Goal: Ask a question

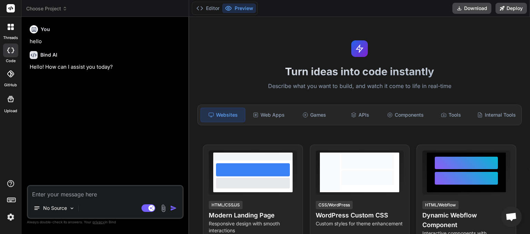
scroll to position [41, 0]
click at [56, 7] on span "Choose Project" at bounding box center [46, 8] width 41 height 7
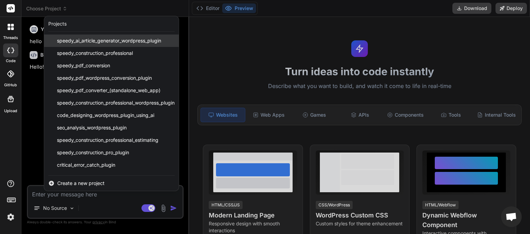
click at [68, 43] on span "speedy_ai_article_generator_wordpress_plugin" at bounding box center [109, 40] width 104 height 7
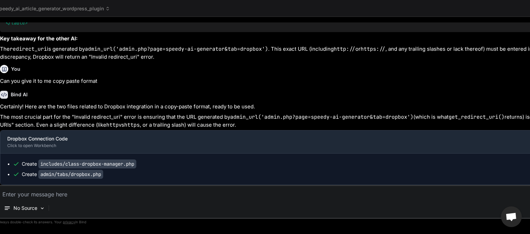
scroll to position [2836, 0]
click at [79, 7] on span "speedy_ai_article_generator_wordpress_plugin" at bounding box center [53, 8] width 113 height 7
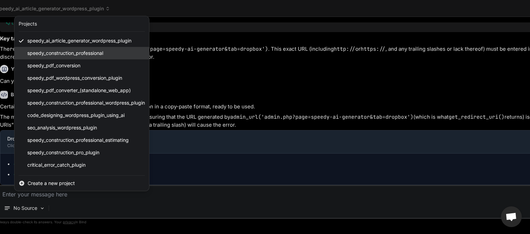
click at [72, 49] on div "speedy_construction_professional" at bounding box center [81, 53] width 134 height 12
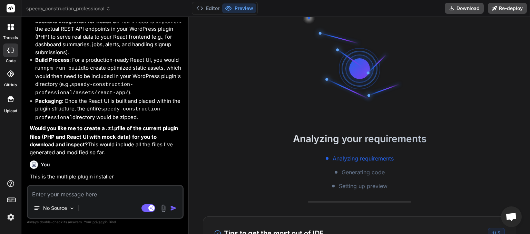
scroll to position [1112, 0]
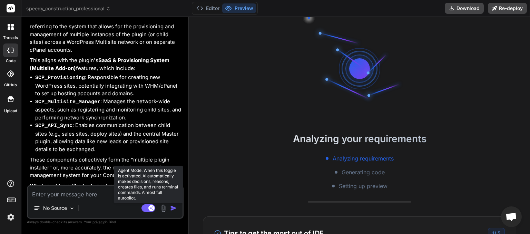
click at [145, 205] on rect at bounding box center [148, 208] width 14 height 8
type textarea "x"
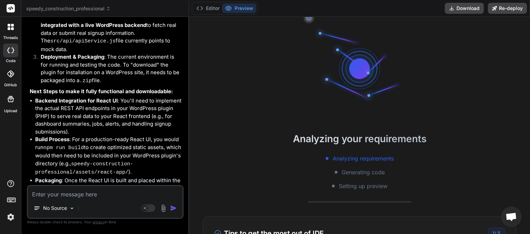
scroll to position [913, 0]
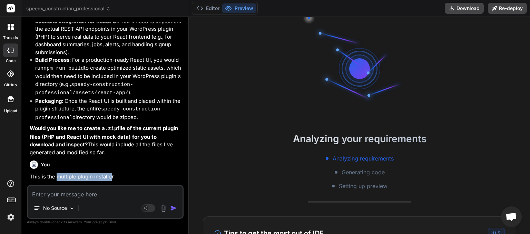
drag, startPoint x: 57, startPoint y: 125, endPoint x: 111, endPoint y: 126, distance: 54.1
click at [111, 173] on p "This is the multiple plugin installer" at bounding box center [106, 177] width 152 height 8
click at [110, 173] on p "This is the multiple plugin installer" at bounding box center [106, 177] width 152 height 8
drag, startPoint x: 57, startPoint y: 127, endPoint x: 116, endPoint y: 125, distance: 59.0
click at [116, 173] on p "This is the multiple plugin installer" at bounding box center [106, 177] width 152 height 8
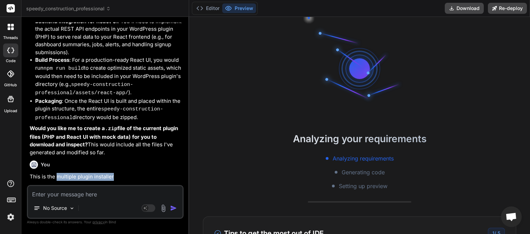
copy p "multiple plugin installer"
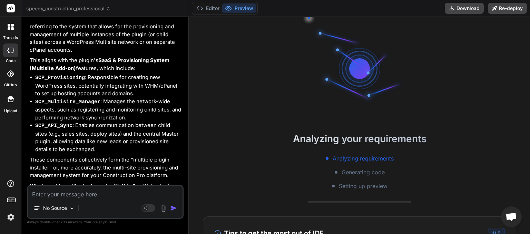
click at [49, 196] on textarea at bounding box center [105, 192] width 154 height 12
type textarea "s"
type textarea "x"
type textarea "so"
type textarea "x"
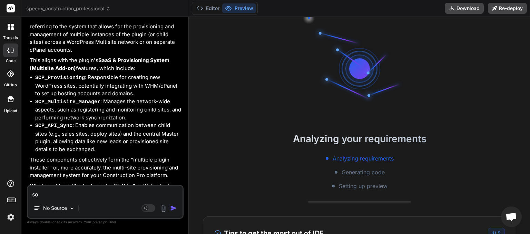
type textarea "sor"
type textarea "x"
type textarea "sorr"
type textarea "x"
type textarea "sorry"
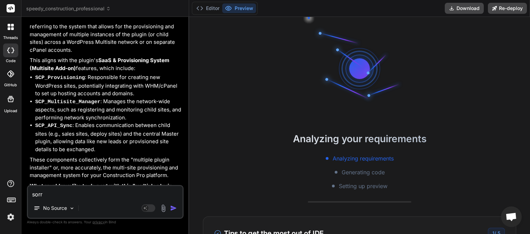
type textarea "x"
type textarea "sorry"
type textarea "x"
type textarea "sorry i"
type textarea "x"
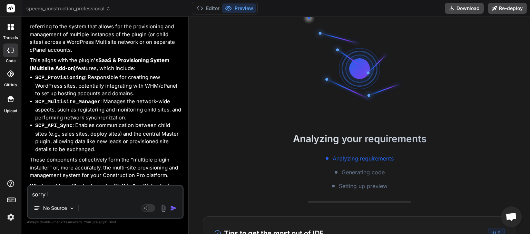
type textarea "sorry ig"
type textarea "x"
type textarea "sorry ign"
type textarea "x"
type textarea "sorry igno"
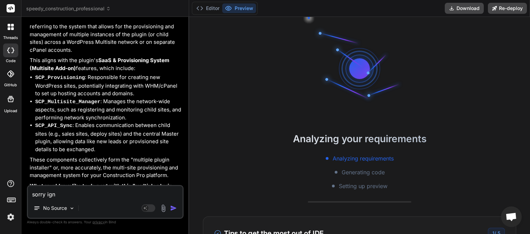
type textarea "x"
type textarea "sorry ignor"
type textarea "x"
type textarea "sorry ignore"
type textarea "x"
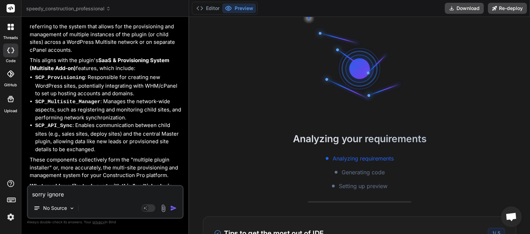
type textarea "sorry ignore"
type textarea "x"
type textarea "sorry ignore c"
type textarea "x"
type textarea "sorry ignore co"
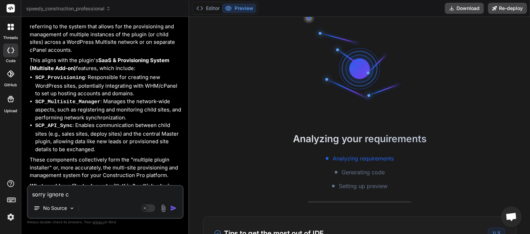
type textarea "x"
type textarea "sorry ignore com"
type textarea "x"
type textarea "sorry ignore comm"
type textarea "x"
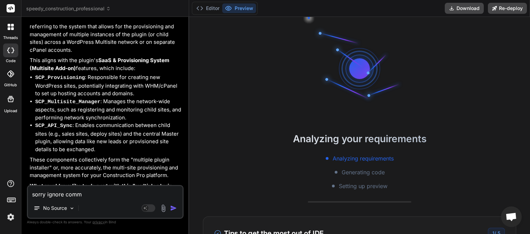
type textarea "sorry ignore comme"
type textarea "x"
type textarea "sorry ignore commen"
type textarea "x"
type textarea "sorry ignore comment"
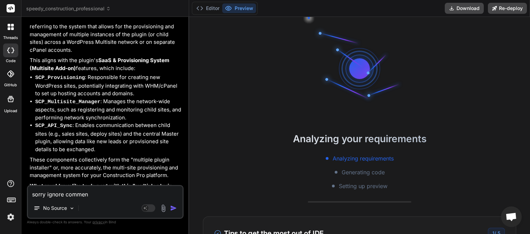
type textarea "x"
type textarea "sorry ignore comments"
type textarea "x"
type textarea "sorry ignore comments"
type textarea "x"
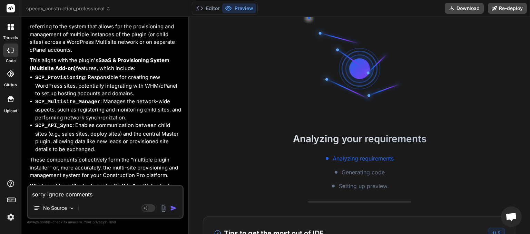
type textarea "sorry ignore comments a"
type textarea "x"
type textarea "sorry ignore comments ab"
type textarea "x"
type textarea "sorry ignore comments abo"
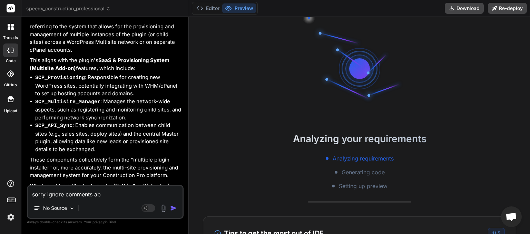
type textarea "x"
type textarea "sorry ignore comments aboi"
type textarea "x"
type textarea "sorry ignore comments aboiu"
type textarea "x"
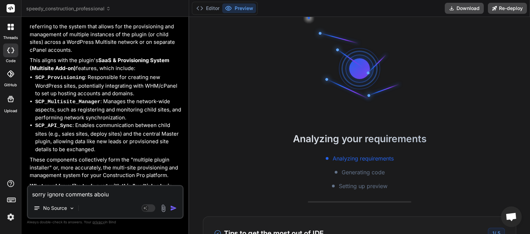
type textarea "sorry ignore comments [PERSON_NAME]"
type textarea "x"
type textarea "sorry ignore comments aboiu"
type textarea "x"
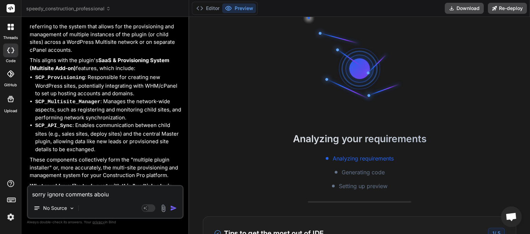
type textarea "sorry ignore comments aboi"
type textarea "x"
type textarea "sorry ignore comments abo"
type textarea "x"
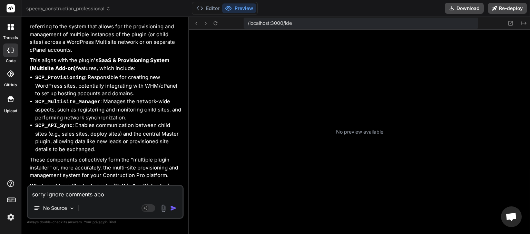
type textarea "sorry ignore comments abou"
type textarea "x"
type textarea "sorry ignore comments about"
type textarea "x"
type textarea "sorry ignore comments about"
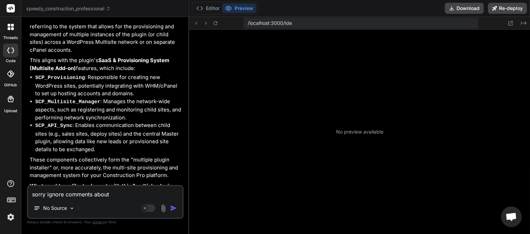
type textarea "x"
paste textarea "multiple plugin installer"
type textarea "sorry ignore comments about multiple plugin installer"
type textarea "x"
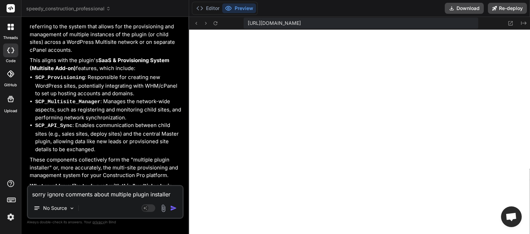
scroll to position [761, 0]
type textarea "sorry ignore comments about multiple plugin installer"
type textarea "x"
type textarea "sorry ignore comments about multiple plugin installer m"
type textarea "x"
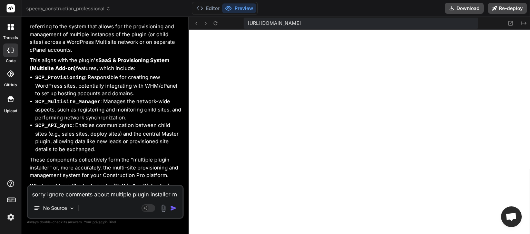
type textarea "sorry ignore comments about multiple plugin installer mi"
type textarea "x"
type textarea "sorry ignore comments about multiple plugin installer mis"
type textarea "x"
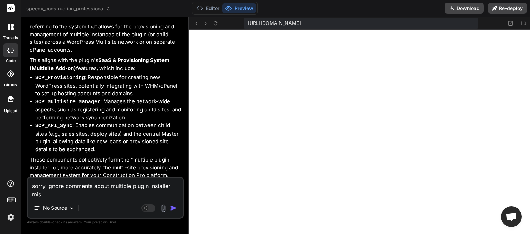
type textarea "sorry ignore comments about multiple plugin installer mist"
type textarea "x"
type textarea "sorry ignore comments about multiple plugin installer mista"
type textarea "x"
type textarea "sorry ignore comments about multiple plugin installer [PERSON_NAME]"
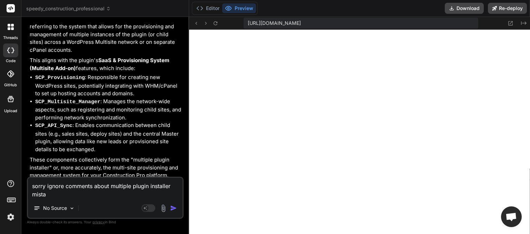
type textarea "x"
type textarea "sorry ignore comments about multiple plugin installer mistake"
type textarea "x"
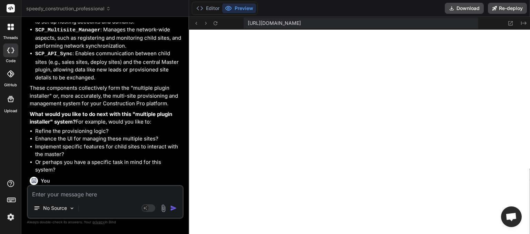
scroll to position [1203, 0]
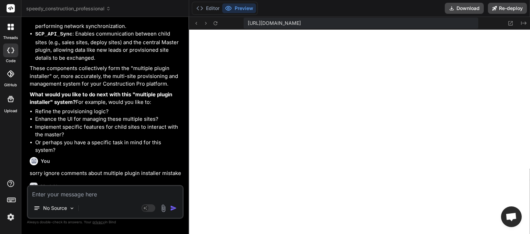
click at [109, 10] on icon at bounding box center [108, 9] width 2 height 1
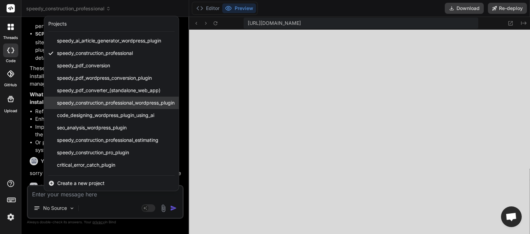
click at [105, 101] on span "speedy_construction_professional_wordpress_plugin" at bounding box center [116, 102] width 118 height 7
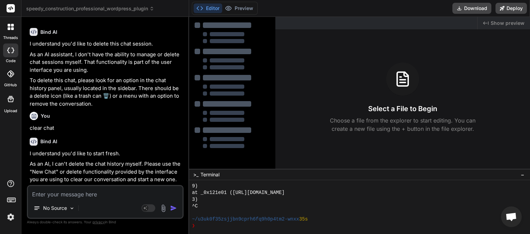
scroll to position [254, 0]
click at [62, 195] on textarea at bounding box center [105, 192] width 154 height 12
type textarea "x"
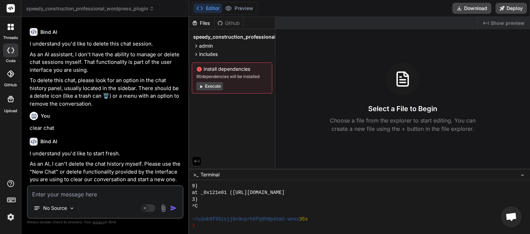
type textarea "h"
type textarea "x"
type textarea "he"
type textarea "x"
type textarea "hel"
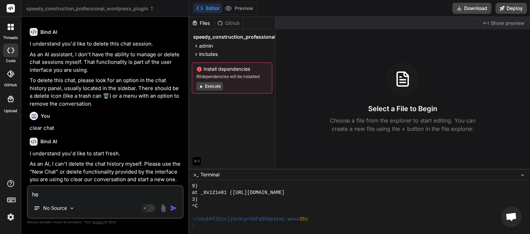
type textarea "x"
type textarea "hell"
type textarea "x"
type textarea "hello"
type textarea "x"
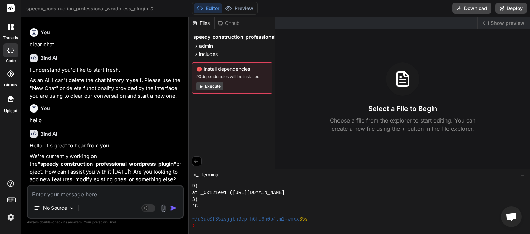
scroll to position [338, 0]
click at [132, 6] on span "speedy_construction_professional_wordpress_plugin" at bounding box center [90, 8] width 128 height 7
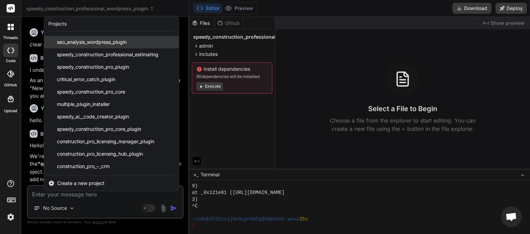
scroll to position [46, 0]
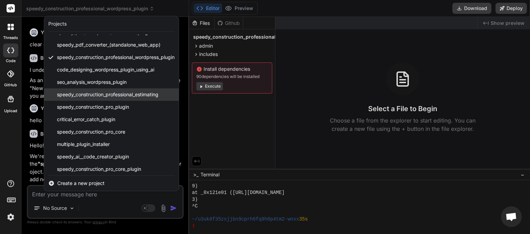
click at [90, 93] on span "speedy_construction_professional_estimating" at bounding box center [107, 94] width 101 height 7
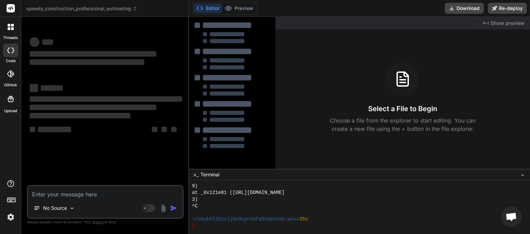
scroll to position [807, 0]
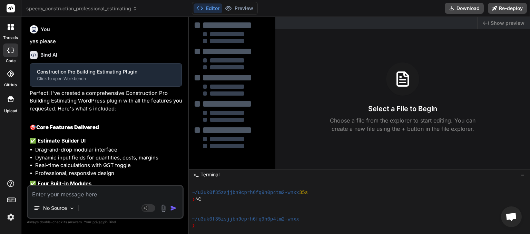
type textarea "x"
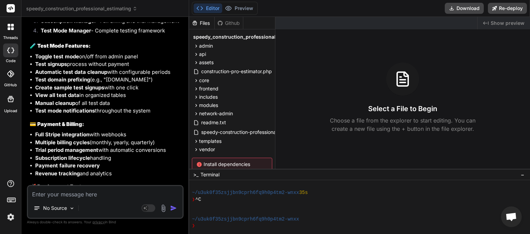
scroll to position [3747, 0]
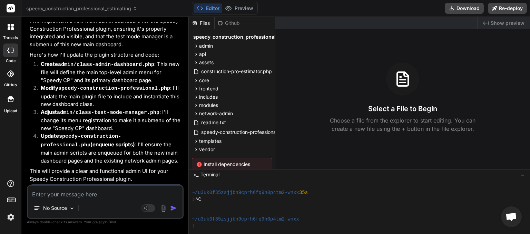
click at [61, 194] on textarea at bounding box center [105, 192] width 154 height 12
type textarea "h"
type textarea "x"
type textarea "he"
type textarea "x"
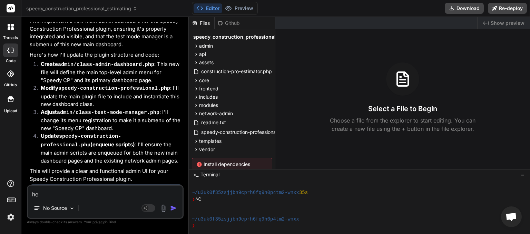
type textarea "hel"
type textarea "x"
type textarea "hell"
type textarea "x"
type textarea "hello"
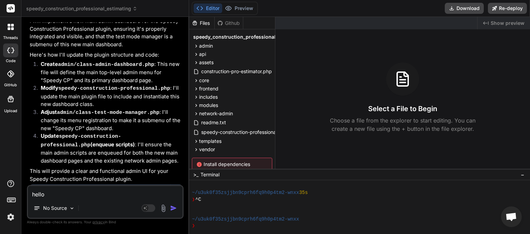
type textarea "x"
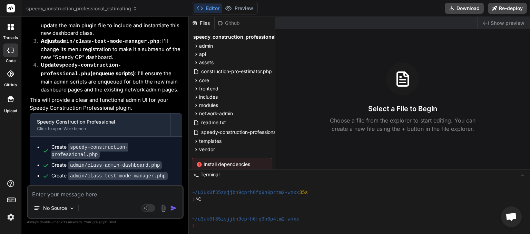
scroll to position [3818, 0]
click at [53, 194] on textarea at bounding box center [105, 192] width 154 height 12
type textarea "t"
type textarea "x"
type textarea "tr"
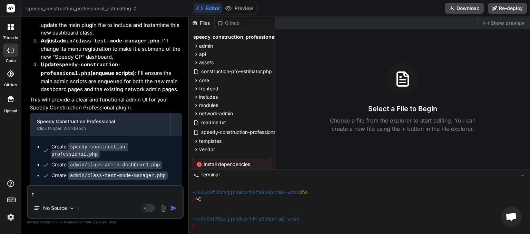
type textarea "x"
type textarea "tru"
type textarea "x"
type textarea "trun"
type textarea "x"
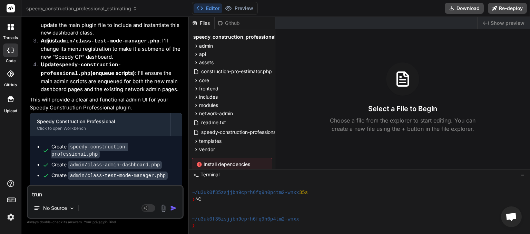
type textarea "trunc"
type textarea "x"
type textarea "trunca"
type textarea "x"
type textarea "truncat"
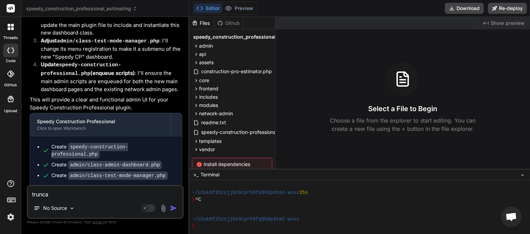
type textarea "x"
type textarea "truncaty"
type textarea "x"
type textarea "truncatye"
type textarea "x"
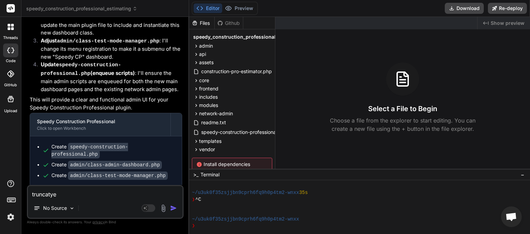
type textarea "truncaty"
type textarea "x"
type textarea "truncat"
type textarea "x"
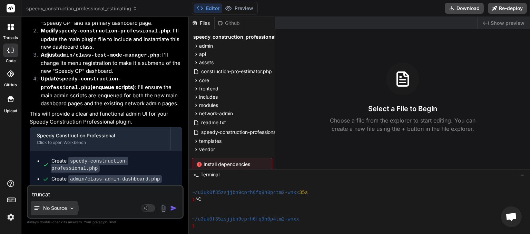
type textarea "truncate"
type textarea "x"
type textarea "truncated"
type textarea "x"
type textarea "truncated"
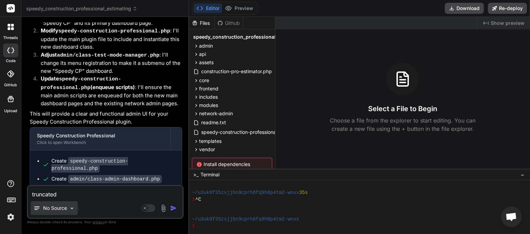
type textarea "x"
type textarea "truncated m"
type textarea "x"
type textarea "truncated me"
type textarea "x"
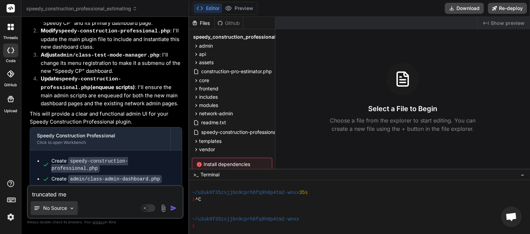
type textarea "truncated mes"
type textarea "x"
type textarea "truncated mess"
type textarea "x"
type textarea "truncated messa"
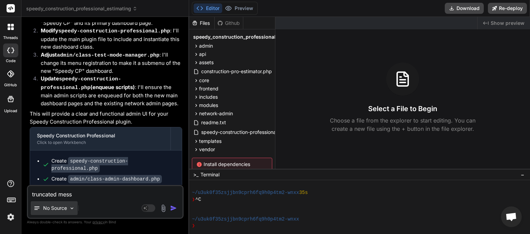
type textarea "x"
type textarea "truncated messag"
type textarea "x"
type textarea "truncated message"
type textarea "x"
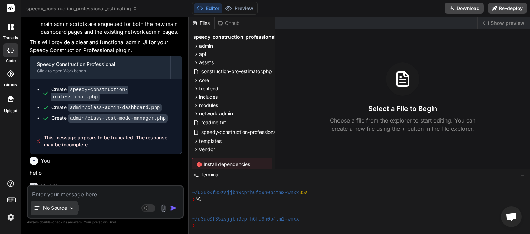
scroll to position [3875, 0]
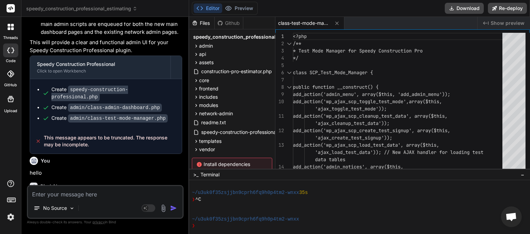
type textarea "x"
